Goal: Navigation & Orientation: Find specific page/section

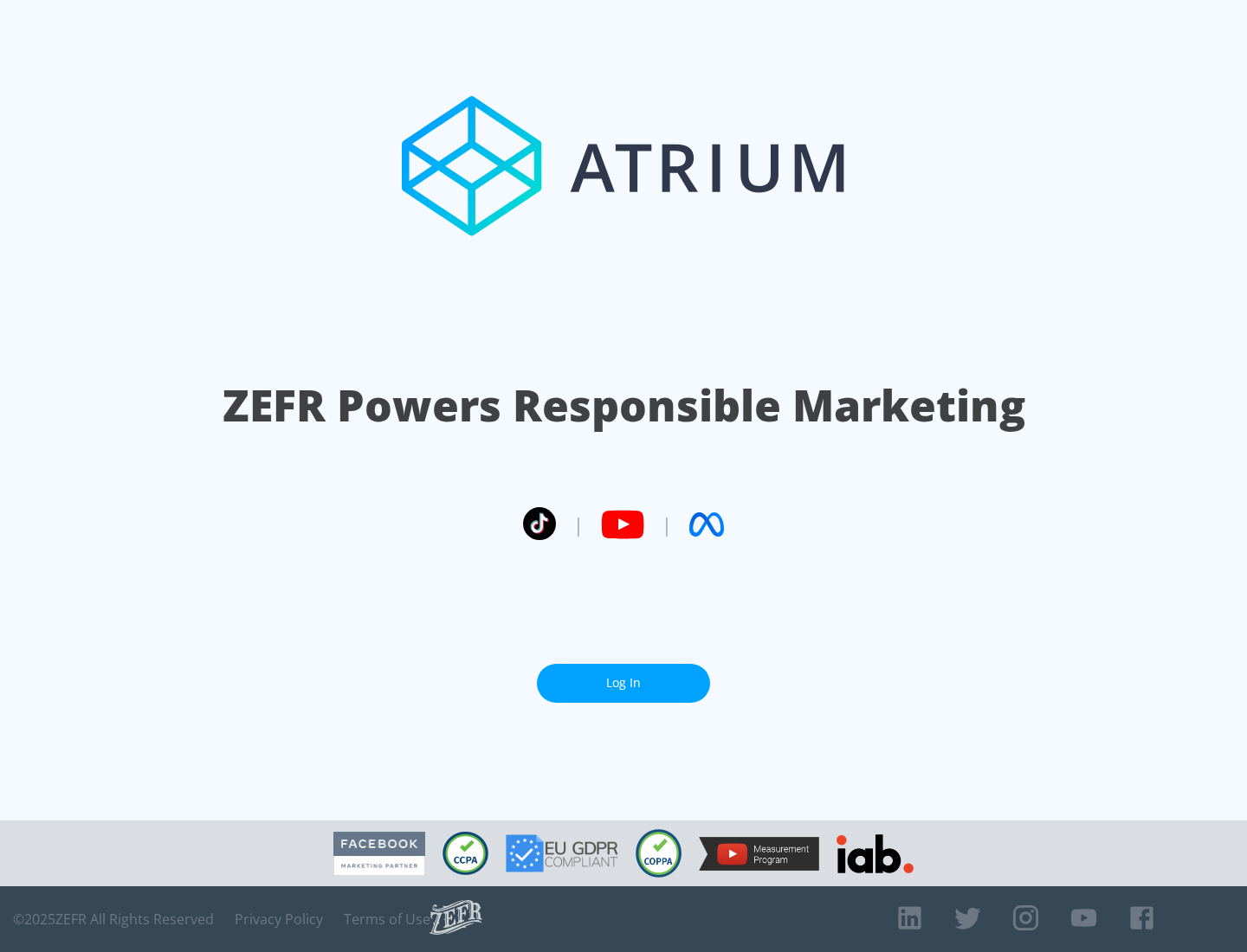
click at [624, 682] on link "Log In" at bounding box center [624, 683] width 174 height 39
